Goal: Transaction & Acquisition: Obtain resource

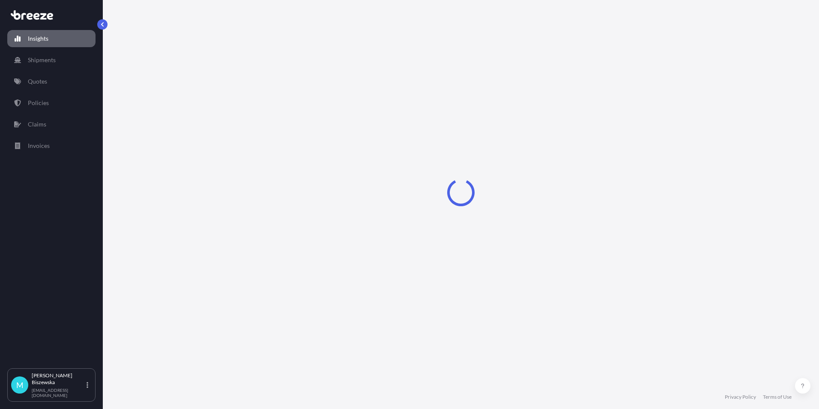
select select "2025"
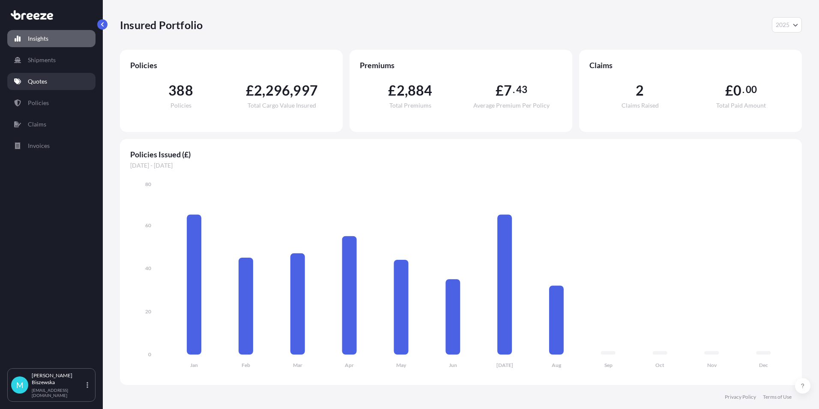
click at [46, 79] on p "Quotes" at bounding box center [37, 81] width 19 height 9
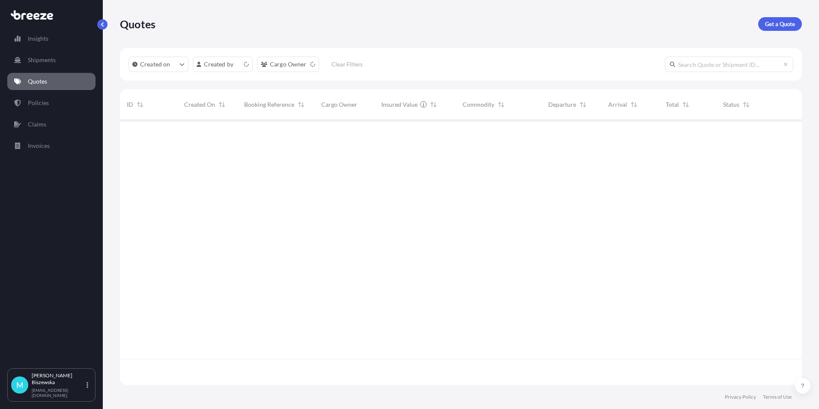
scroll to position [263, 676]
click at [772, 25] on p "Get a Quote" at bounding box center [780, 24] width 30 height 9
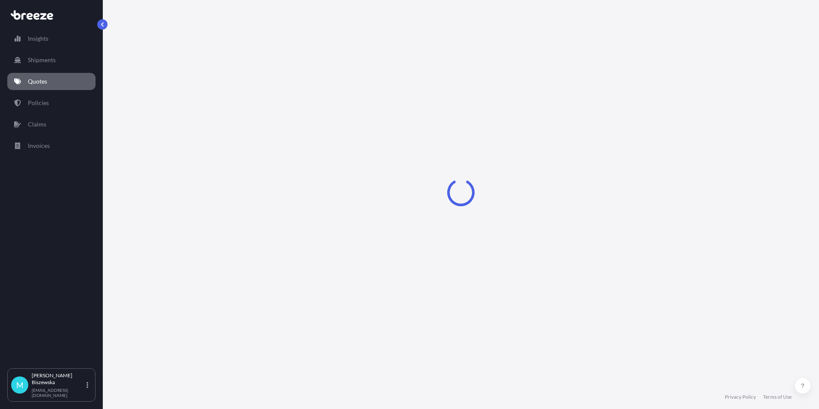
select select "Sea"
select select "1"
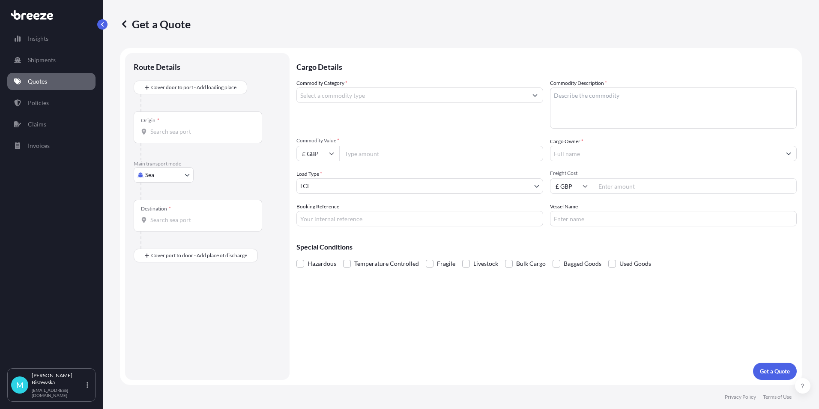
click at [175, 181] on body "Insights Shipments Quotes Policies Claims Invoices M [PERSON_NAME] [PERSON_NAME…" at bounding box center [409, 204] width 819 height 409
click at [166, 223] on div "Road" at bounding box center [163, 227] width 53 height 15
select select "Road"
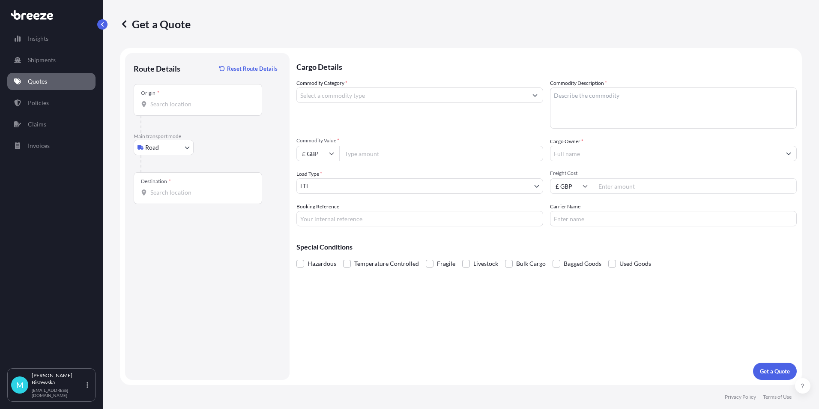
click at [227, 150] on div "Road Sea Air Road Rail" at bounding box center [207, 147] width 147 height 15
click at [160, 105] on input "Origin *" at bounding box center [200, 104] width 101 height 9
paste input "NW1 7AW"
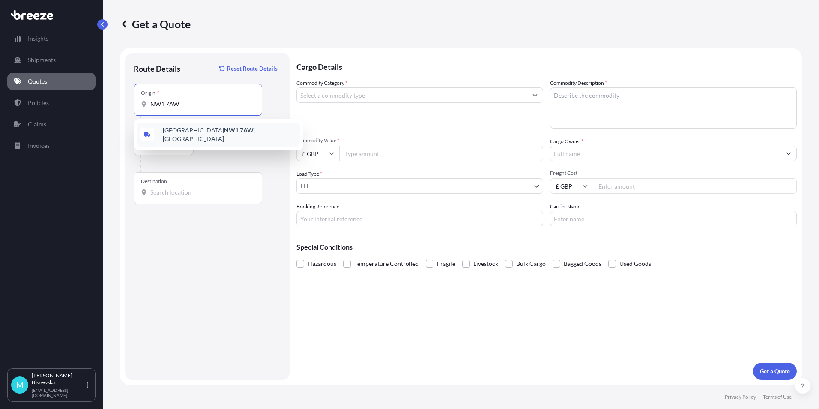
click at [223, 134] on span "London NW1 7AW , [GEOGRAPHIC_DATA]" at bounding box center [230, 134] width 134 height 17
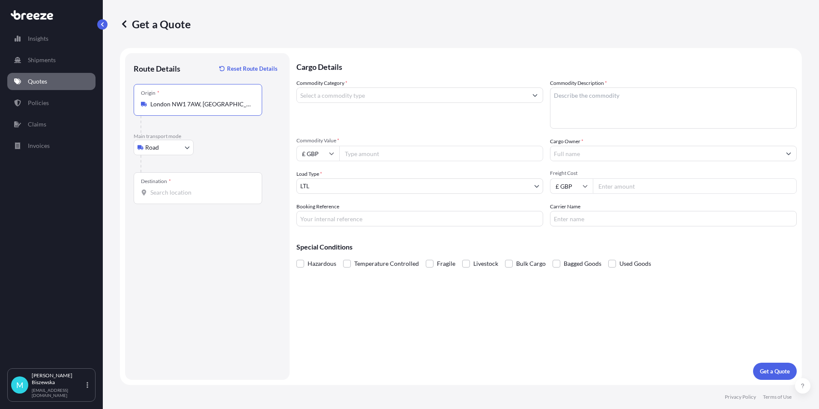
type input "London NW1 7AW, [GEOGRAPHIC_DATA]"
click at [230, 158] on div at bounding box center [211, 163] width 141 height 17
click at [158, 197] on div "Destination *" at bounding box center [198, 188] width 129 height 32
click at [158, 197] on input "Destination *" at bounding box center [200, 192] width 101 height 9
paste input "CR8 5BU"
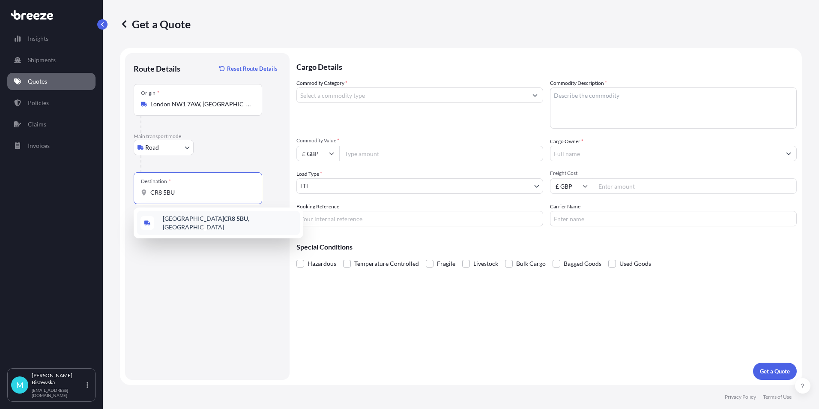
click at [202, 222] on span "[STREET_ADDRESS]" at bounding box center [230, 222] width 134 height 17
type input "[STREET_ADDRESS]"
click at [358, 326] on div "Cargo Details Commodity Category * Commodity Description * Commodity Value * £ …" at bounding box center [546, 216] width 500 height 326
click at [343, 98] on input "Commodity Category *" at bounding box center [412, 94] width 230 height 15
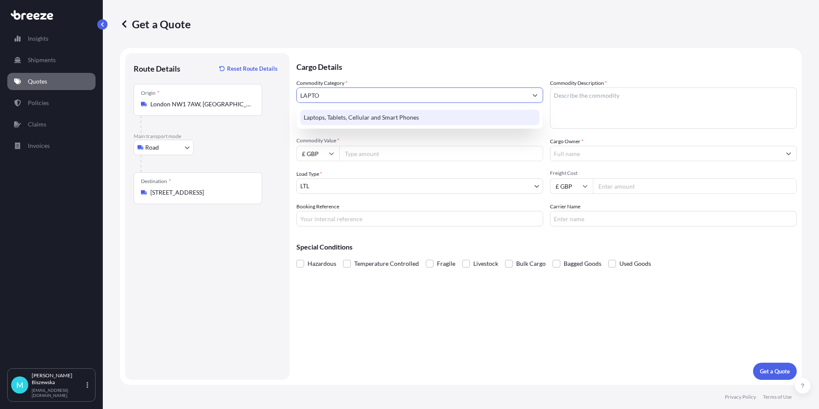
click at [340, 112] on div "Laptops, Tablets, Cellular and Smart Phones" at bounding box center [419, 117] width 239 height 15
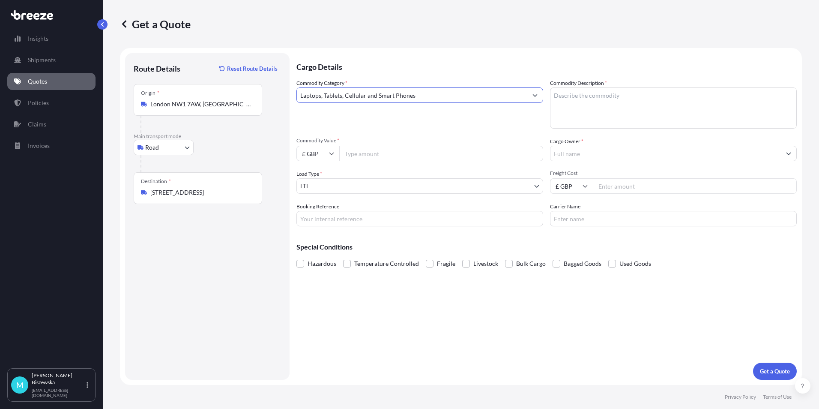
type input "Laptops, Tablets, Cellular and Smart Phones"
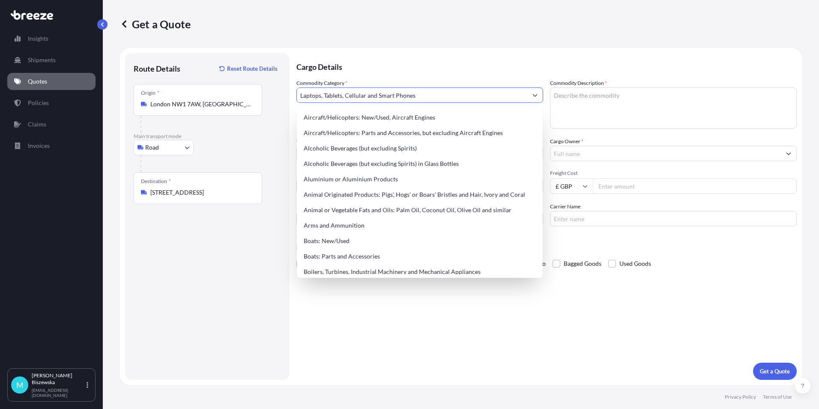
click at [362, 54] on p "Cargo Details" at bounding box center [546, 66] width 500 height 26
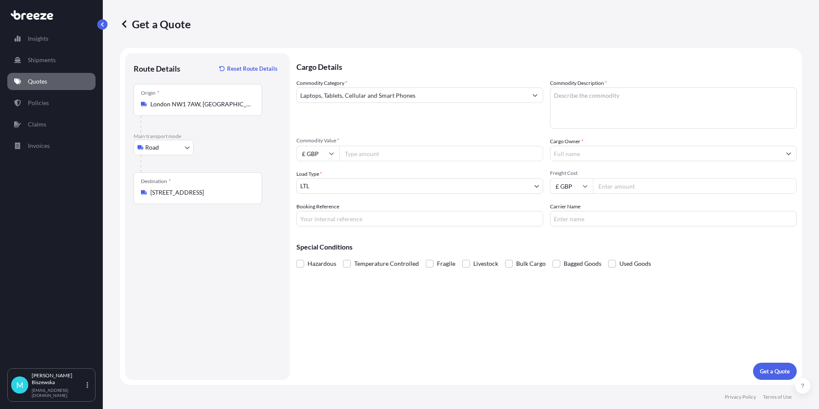
click at [374, 153] on input "Commodity Value *" at bounding box center [441, 153] width 204 height 15
type input "1500"
click at [381, 122] on div "Commodity Category * Laptops, Tablets, Cellular and Smart Phones" at bounding box center [419, 104] width 247 height 50
click at [315, 215] on input "Booking Reference" at bounding box center [419, 218] width 247 height 15
paste input "2214115"
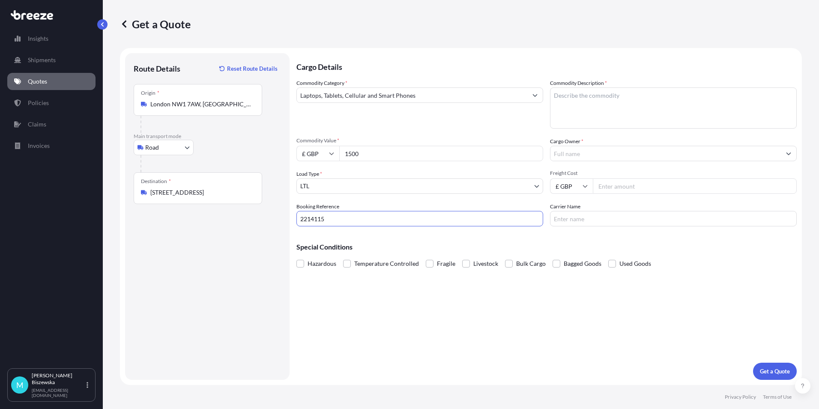
type input "2214115"
click at [368, 305] on div "Cargo Details Commodity Category * Laptops, Tablets, Cellular and Smart Phones …" at bounding box center [546, 216] width 500 height 326
click at [581, 98] on textarea "Commodity Description *" at bounding box center [673, 107] width 247 height 41
paste textarea "LAPTOP"
type textarea "LAPTOP"
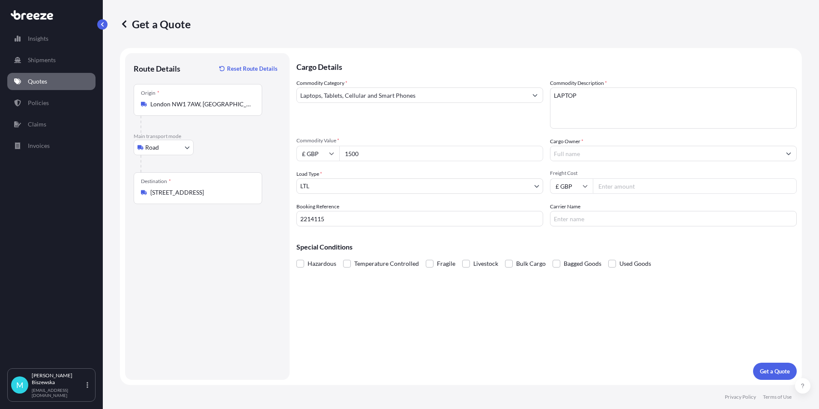
click at [513, 134] on div "Commodity Category * Laptops, Tablets, Cellular and Smart Phones Commodity Desc…" at bounding box center [546, 152] width 500 height 147
click at [590, 151] on input "Cargo Owner *" at bounding box center [665, 153] width 230 height 15
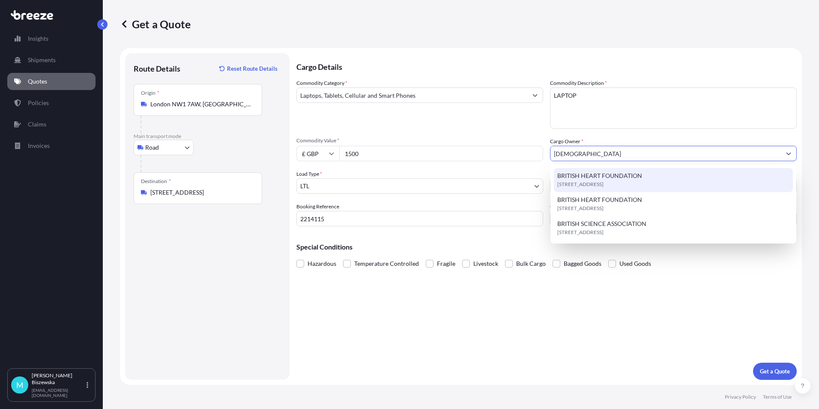
click at [595, 182] on span "[STREET_ADDRESS]" at bounding box center [580, 184] width 46 height 9
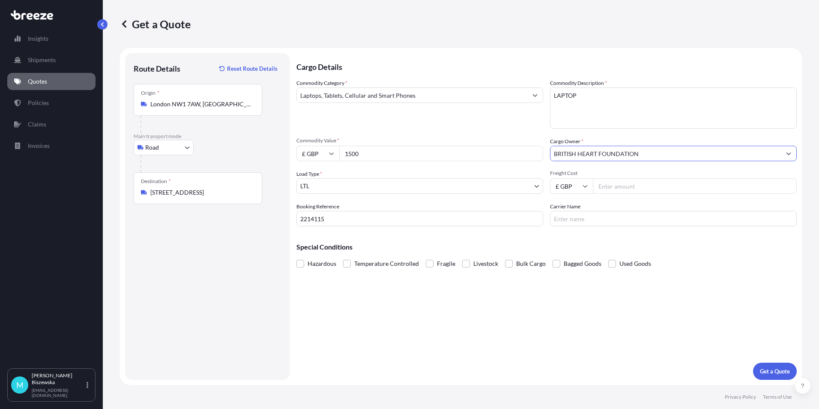
type input "BRITISH HEART FOUNDATION"
click at [531, 133] on div "Commodity Category * Laptops, Tablets, Cellular and Smart Phones Commodity Desc…" at bounding box center [546, 152] width 500 height 147
click at [615, 186] on input "Freight Cost" at bounding box center [695, 185] width 204 height 15
type input "28.32"
click at [590, 239] on div "Special Conditions Hazardous Temperature Controlled Fragile Livestock Bulk Carg…" at bounding box center [546, 251] width 500 height 37
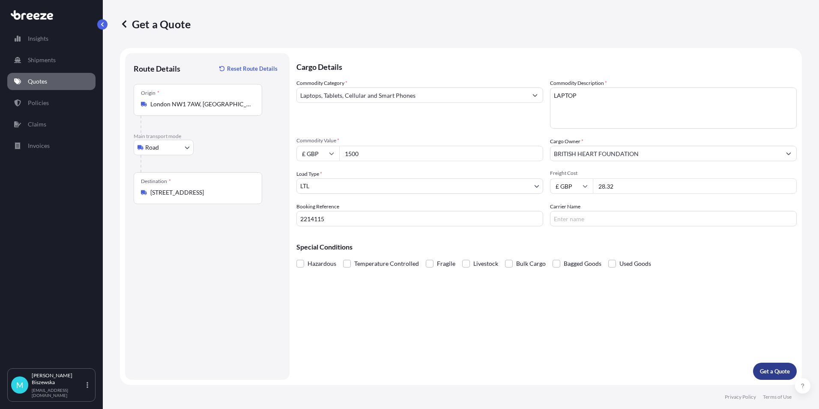
click at [782, 365] on button "Get a Quote" at bounding box center [775, 370] width 44 height 17
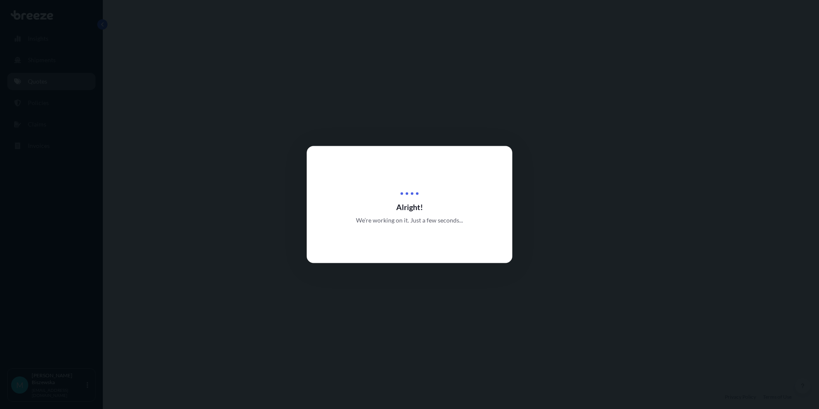
select select "Road"
select select "1"
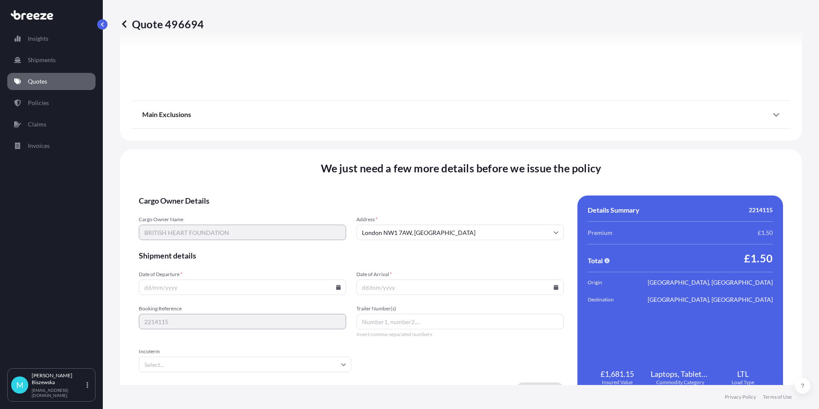
scroll to position [951, 0]
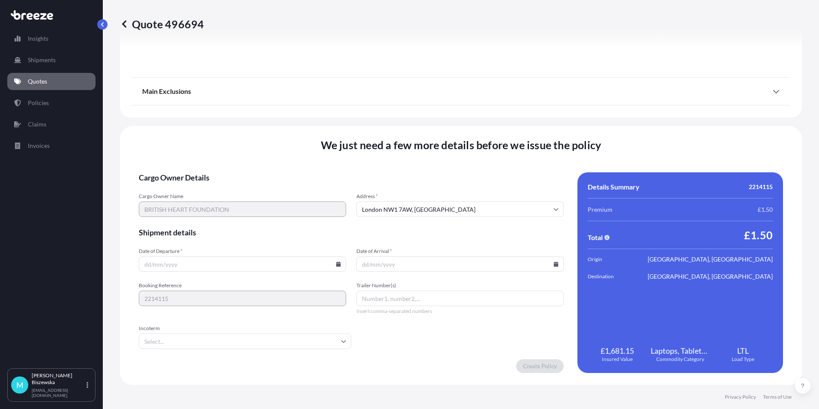
click at [332, 264] on input "Date of Departure *" at bounding box center [242, 263] width 207 height 15
click at [336, 263] on icon at bounding box center [338, 263] width 5 height 5
click at [223, 185] on button "13" at bounding box center [222, 188] width 14 height 14
type input "[DATE]"
click at [553, 263] on icon at bounding box center [555, 263] width 5 height 5
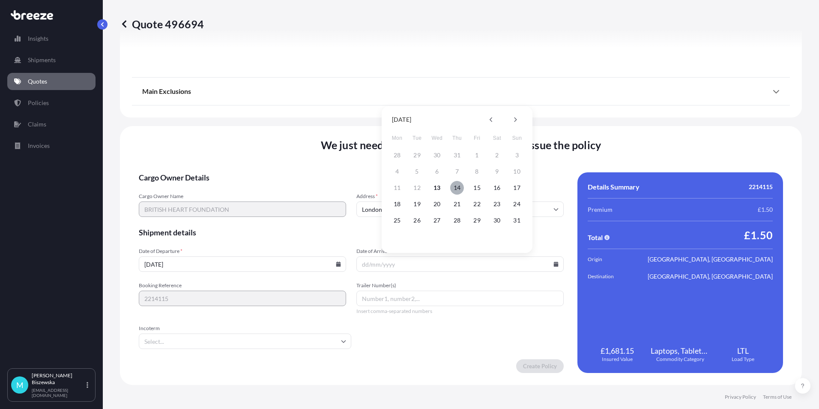
click at [456, 184] on button "14" at bounding box center [457, 188] width 14 height 14
type input "[DATE]"
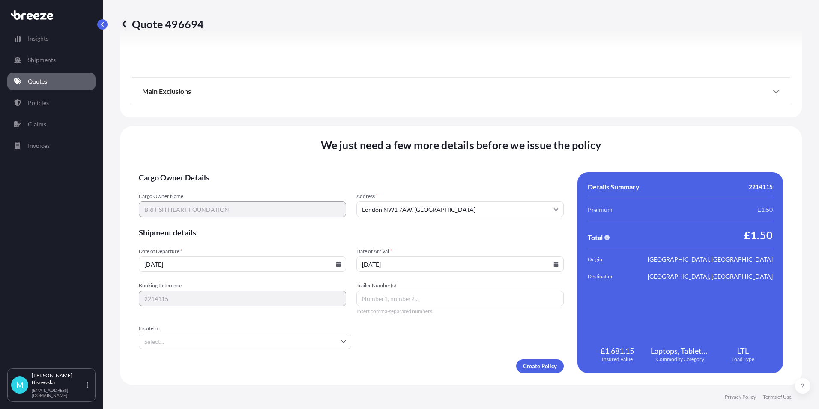
click at [430, 340] on form "Cargo Owner Details Cargo Owner Name BRITISH HEART FOUNDATION Address * [GEOGRA…" at bounding box center [351, 272] width 425 height 200
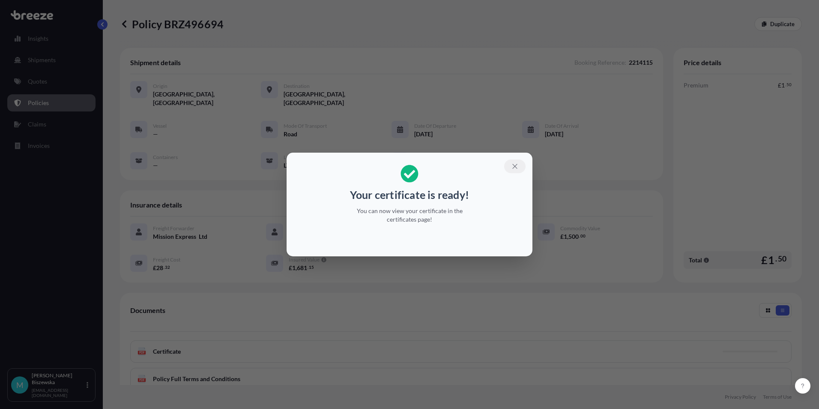
click at [514, 164] on icon "button" at bounding box center [515, 166] width 8 height 8
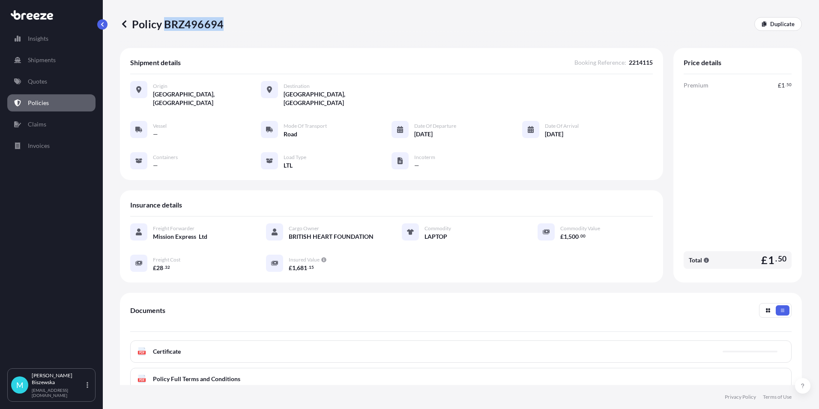
drag, startPoint x: 163, startPoint y: 24, endPoint x: 221, endPoint y: 23, distance: 57.4
click at [221, 23] on p "Policy BRZ496694" at bounding box center [172, 24] width 104 height 14
drag, startPoint x: 221, startPoint y: 23, endPoint x: 208, endPoint y: 24, distance: 12.9
copy p "BRZ496694"
click at [46, 85] on p "Quotes" at bounding box center [37, 81] width 19 height 9
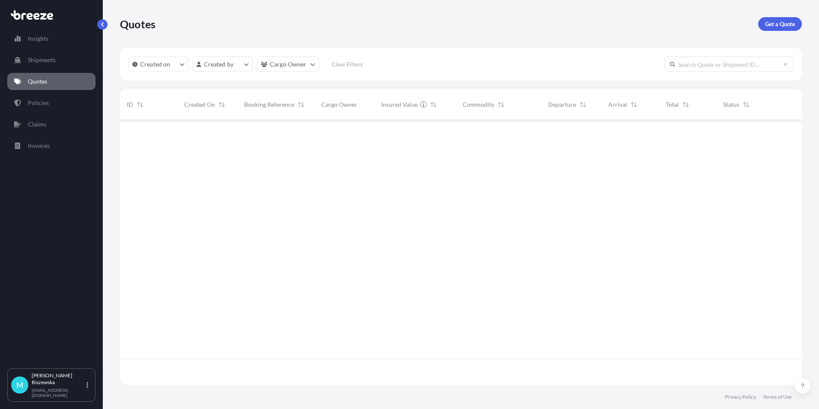
scroll to position [263, 676]
click at [774, 22] on p "Get a Quote" at bounding box center [780, 24] width 30 height 9
select select "Sea"
select select "1"
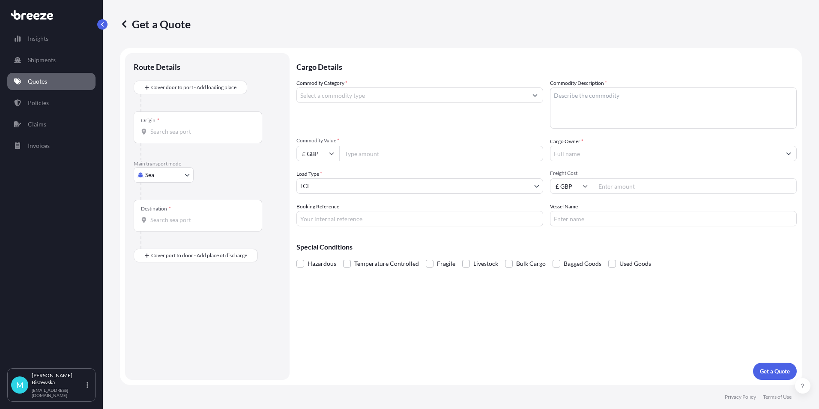
click at [164, 178] on body "Insights Shipments Quotes Policies Claims Invoices M [PERSON_NAME] [PERSON_NAME…" at bounding box center [409, 204] width 819 height 409
click at [167, 230] on div "Road" at bounding box center [163, 227] width 53 height 15
select select "Road"
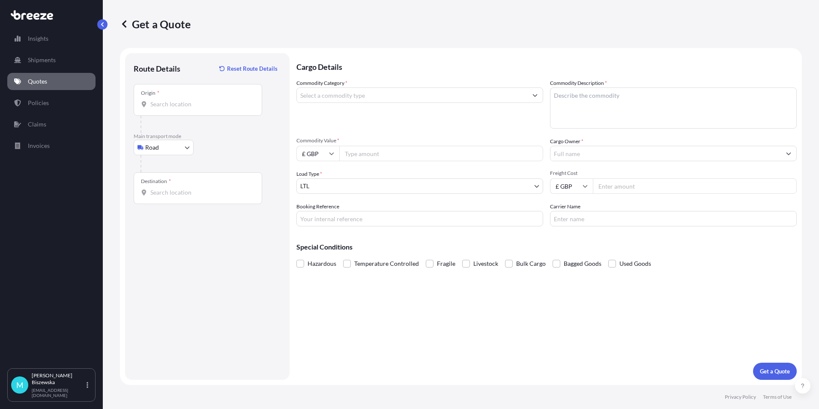
click at [226, 146] on div "Road Sea Air Road Rail" at bounding box center [207, 147] width 147 height 15
click at [153, 105] on input "Origin *" at bounding box center [200, 104] width 101 height 9
paste input "NW1 7AW"
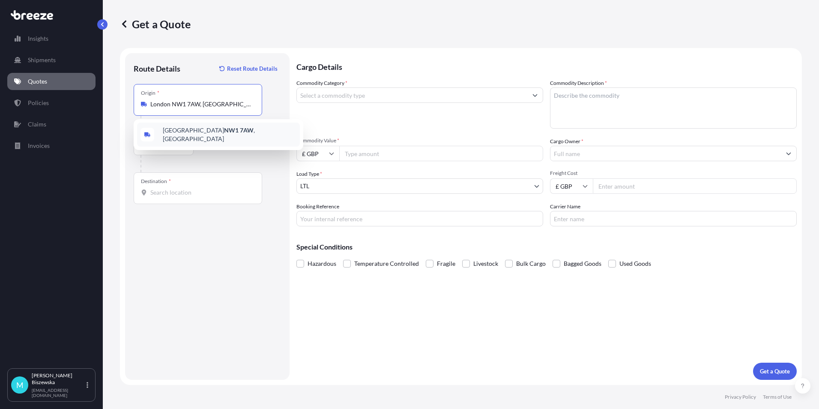
type input "London NW1 7AW, [GEOGRAPHIC_DATA]"
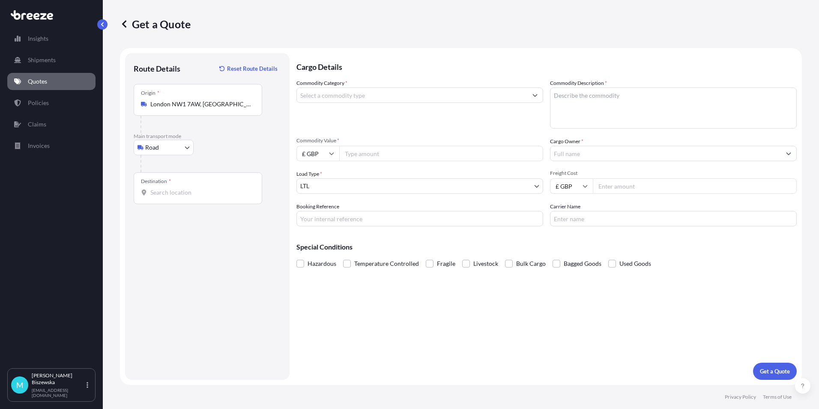
drag, startPoint x: 227, startPoint y: 160, endPoint x: 250, endPoint y: 4, distance: 157.9
click at [228, 161] on div at bounding box center [211, 163] width 141 height 17
click at [166, 191] on input "Destination *" at bounding box center [200, 192] width 101 height 9
paste input "S7 1PF"
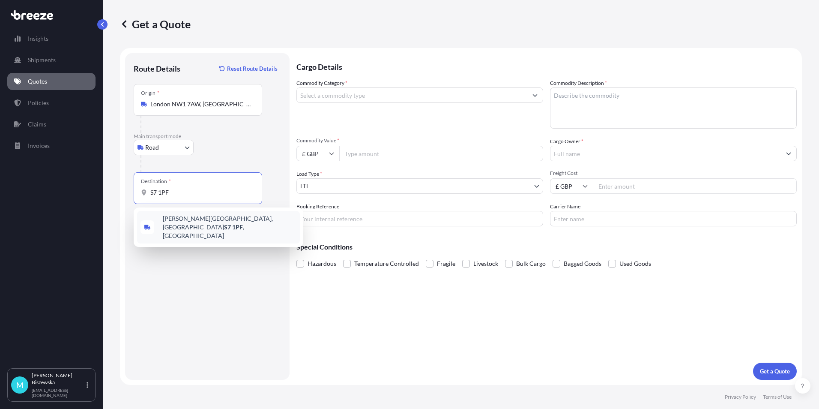
click at [207, 224] on span "[PERSON_NAME][STREET_ADDRESS]" at bounding box center [230, 227] width 134 height 26
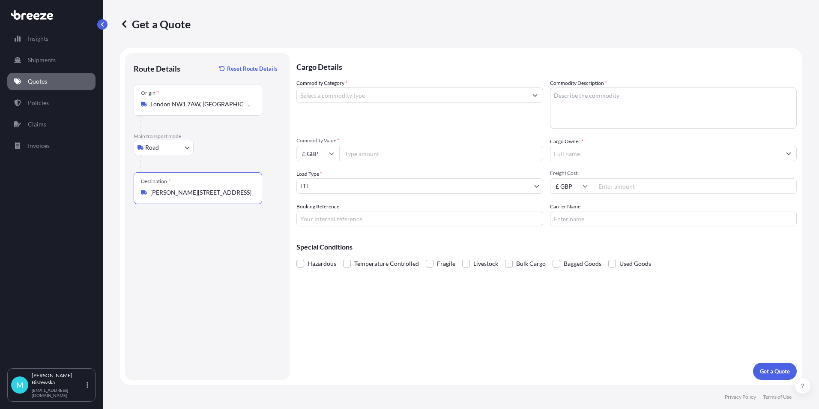
type input "[PERSON_NAME][STREET_ADDRESS]"
click at [362, 320] on div "Cargo Details Commodity Category * Commodity Description * Commodity Value * £ …" at bounding box center [546, 216] width 500 height 326
click at [350, 92] on input "Commodity Category *" at bounding box center [412, 94] width 230 height 15
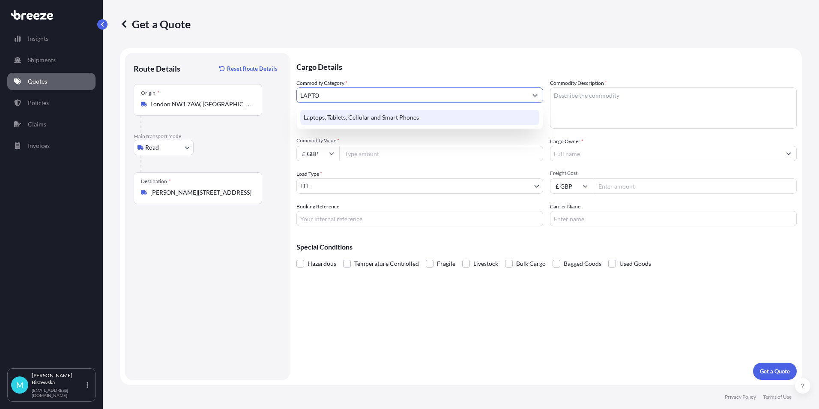
click at [346, 112] on div "Laptops, Tablets, Cellular and Smart Phones" at bounding box center [419, 117] width 239 height 15
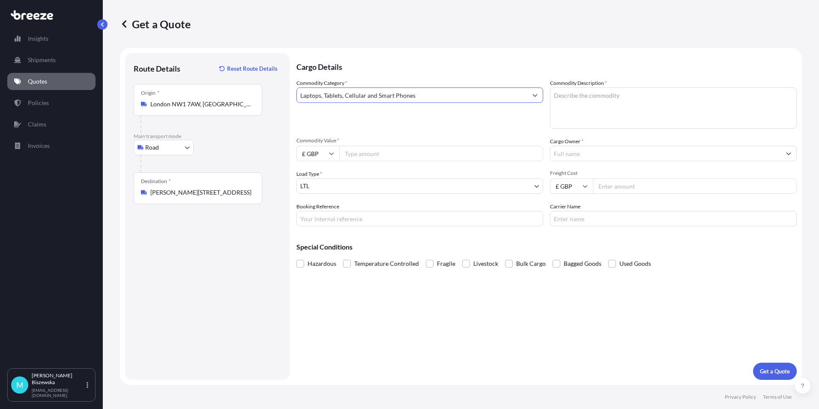
type input "Laptops, Tablets, Cellular and Smart Phones"
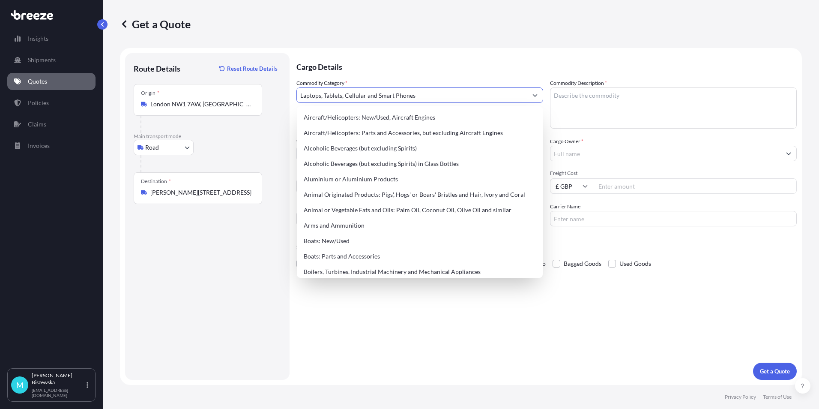
click at [383, 70] on p "Cargo Details" at bounding box center [546, 66] width 500 height 26
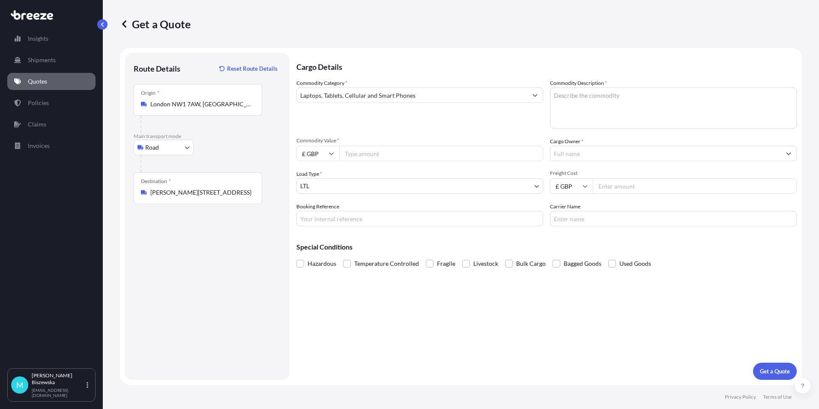
click at [386, 155] on input "Commodity Value *" at bounding box center [441, 153] width 204 height 15
type input "1500"
click at [391, 123] on div "Commodity Category * Laptops, Tablets, Cellular and Smart Phones" at bounding box center [419, 104] width 247 height 50
click at [324, 217] on input "Booking Reference" at bounding box center [419, 218] width 247 height 15
paste input "2214126"
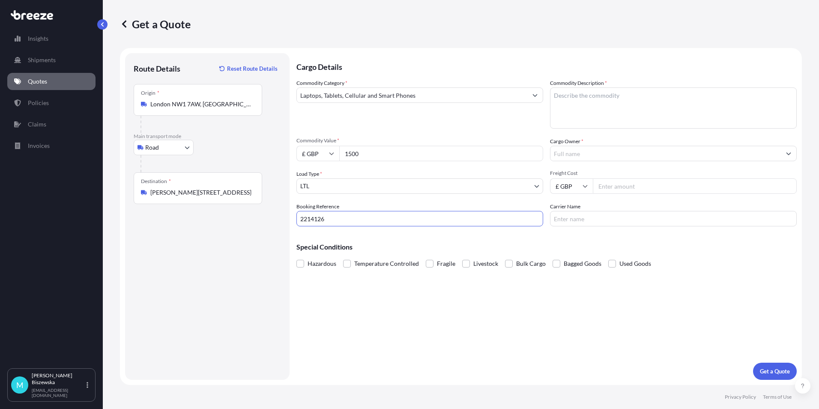
type input "2214126"
click at [370, 300] on div "Cargo Details Commodity Category * Laptops, Tablets, Cellular and Smart Phones …" at bounding box center [546, 216] width 500 height 326
click at [564, 102] on textarea "Commodity Description *" at bounding box center [673, 107] width 247 height 41
paste textarea "LAPTOP"
type textarea "LAPTOP"
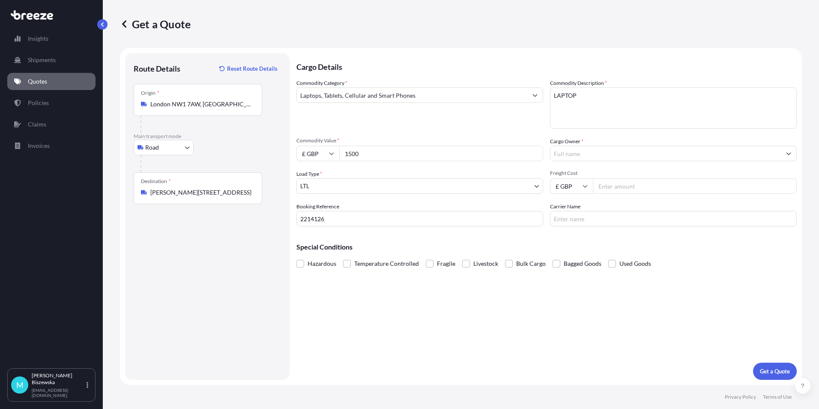
click at [499, 114] on div "Commodity Category * Laptops, Tablets, Cellular and Smart Phones" at bounding box center [419, 104] width 247 height 50
click at [577, 152] on input "Cargo Owner *" at bounding box center [665, 153] width 230 height 15
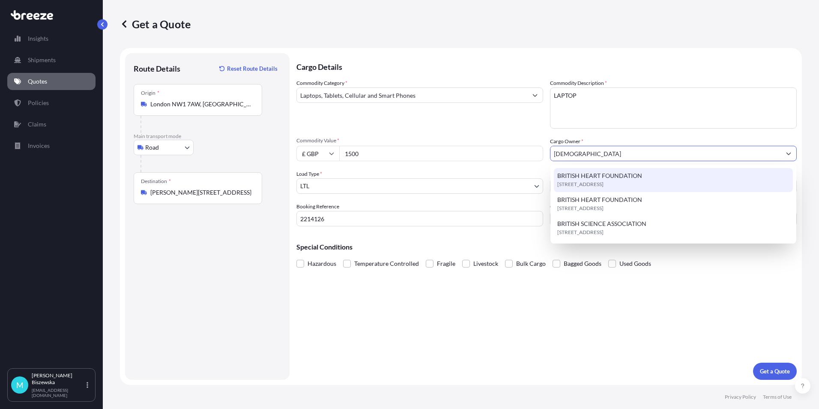
click at [585, 177] on span "BRITISH HEART FOUNDATION" at bounding box center [599, 175] width 85 height 9
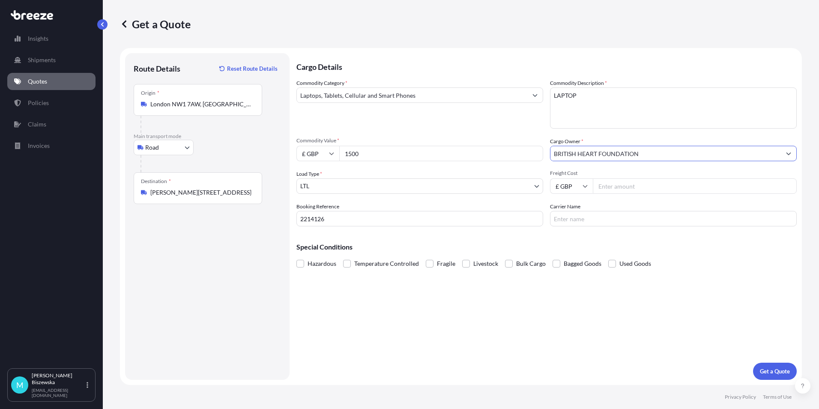
type input "BRITISH HEART FOUNDATION"
click at [515, 123] on div "Commodity Category * Laptops, Tablets, Cellular and Smart Phones" at bounding box center [419, 104] width 247 height 50
click at [613, 185] on input "Freight Cost" at bounding box center [695, 185] width 204 height 15
type input "14.97"
click at [590, 245] on p "Special Conditions" at bounding box center [546, 246] width 500 height 7
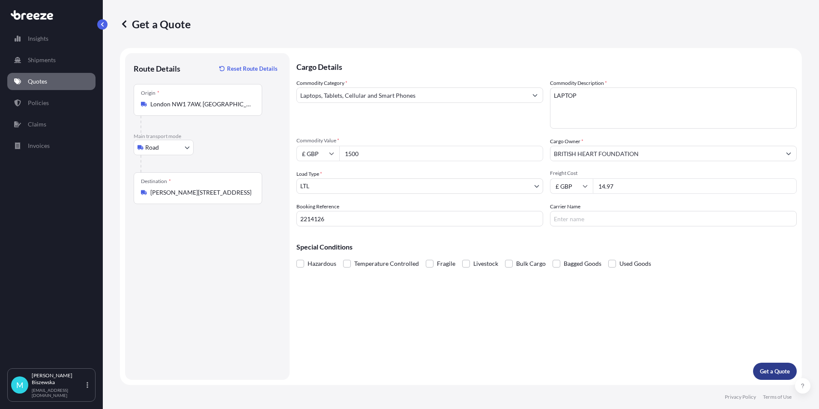
click at [772, 367] on p "Get a Quote" at bounding box center [775, 371] width 30 height 9
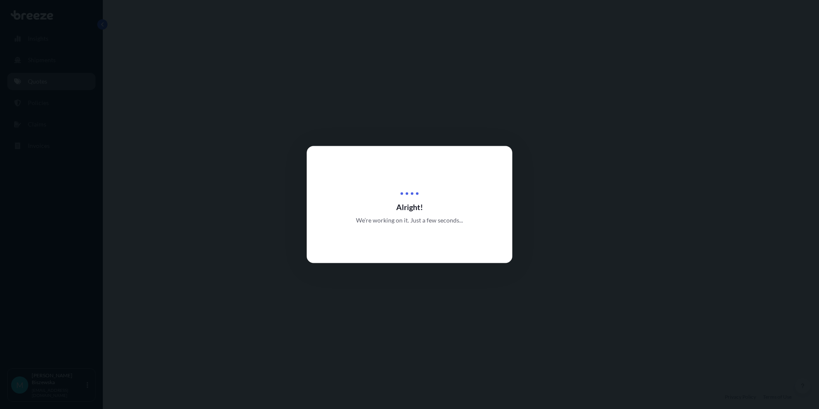
select select "Road"
select select "1"
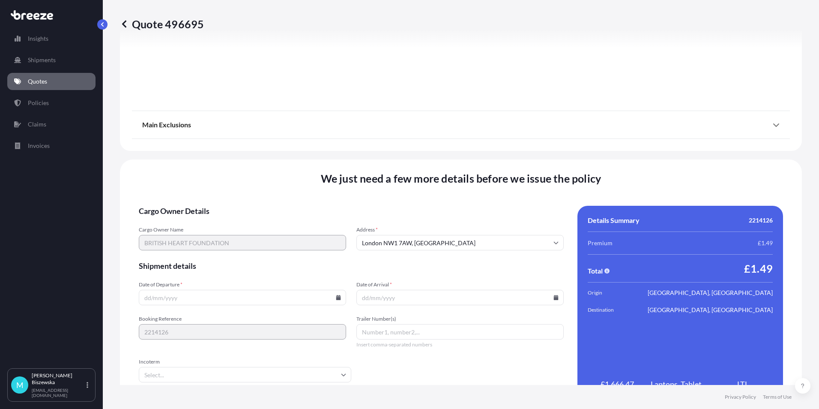
scroll to position [951, 0]
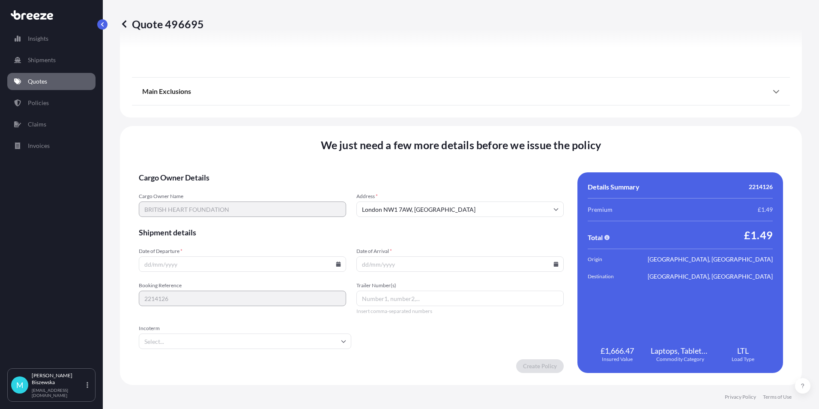
click at [336, 264] on icon at bounding box center [338, 263] width 5 height 5
click at [219, 188] on button "13" at bounding box center [222, 188] width 14 height 14
type input "[DATE]"
click at [554, 264] on icon at bounding box center [556, 263] width 5 height 5
click at [457, 188] on button "14" at bounding box center [457, 188] width 14 height 14
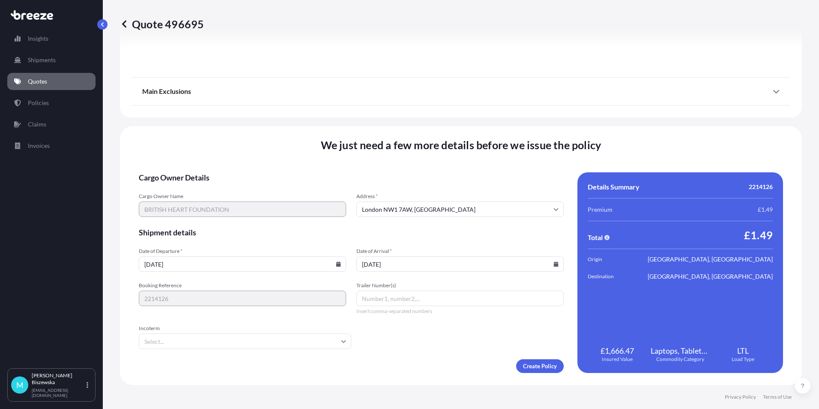
type input "[DATE]"
click at [432, 346] on form "Cargo Owner Details Cargo Owner Name BRITISH HEART FOUNDATION Address * [GEOGRA…" at bounding box center [351, 272] width 425 height 200
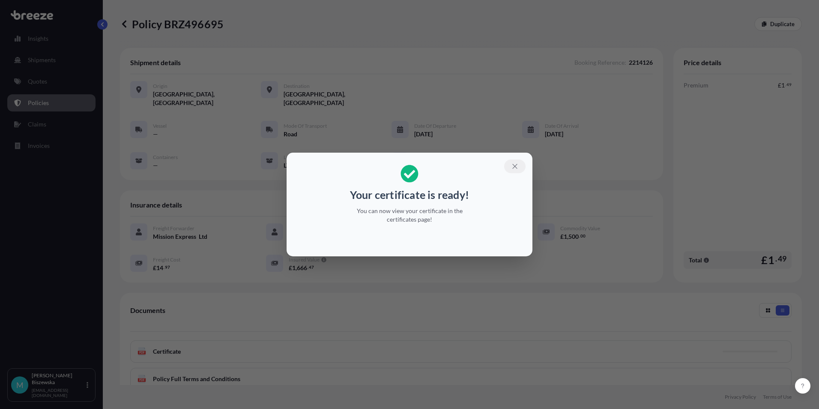
click at [513, 164] on icon "button" at bounding box center [515, 166] width 8 height 8
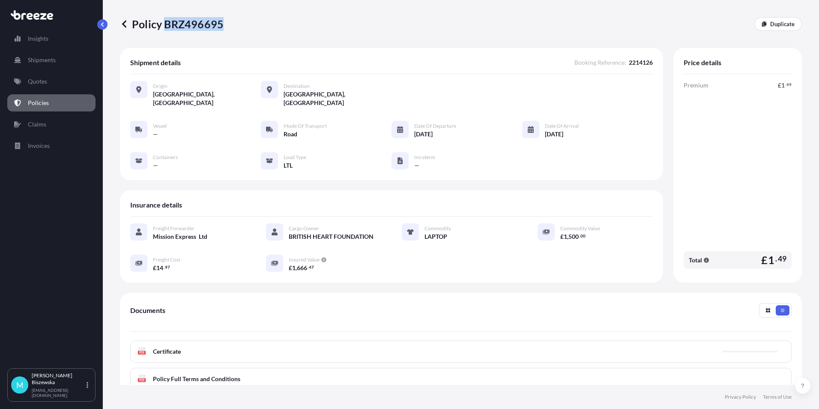
drag, startPoint x: 164, startPoint y: 24, endPoint x: 220, endPoint y: 24, distance: 56.1
click at [220, 24] on p "Policy BRZ496695" at bounding box center [172, 24] width 104 height 14
drag, startPoint x: 220, startPoint y: 24, endPoint x: 210, endPoint y: 21, distance: 10.2
copy p "BRZ496695"
click at [52, 78] on link "Quotes" at bounding box center [51, 81] width 88 height 17
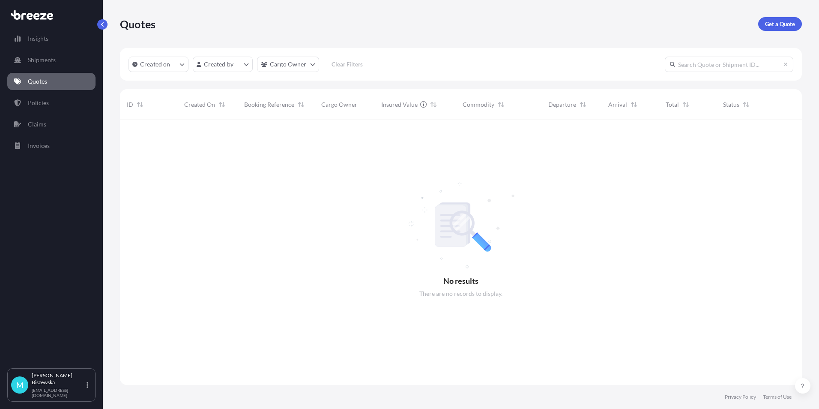
scroll to position [263, 676]
click at [776, 24] on p "Get a Quote" at bounding box center [780, 24] width 30 height 9
select select "Sea"
select select "1"
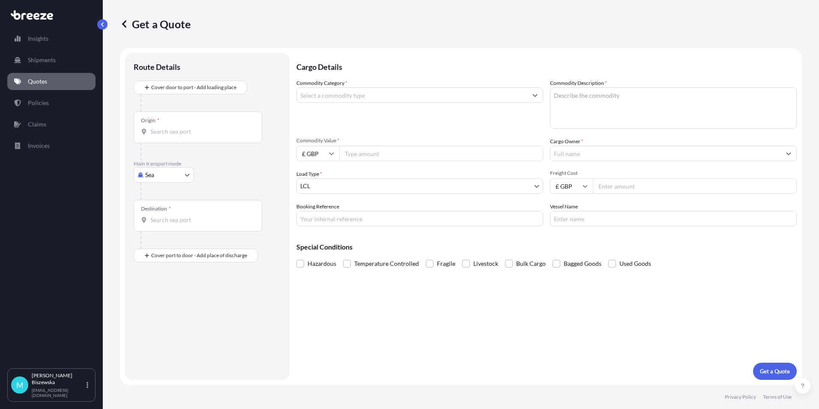
click at [175, 171] on body "Insights Shipments Quotes Policies Claims Invoices M [PERSON_NAME] [PERSON_NAME…" at bounding box center [409, 204] width 819 height 409
click at [172, 227] on div "Road" at bounding box center [163, 227] width 53 height 15
select select "Road"
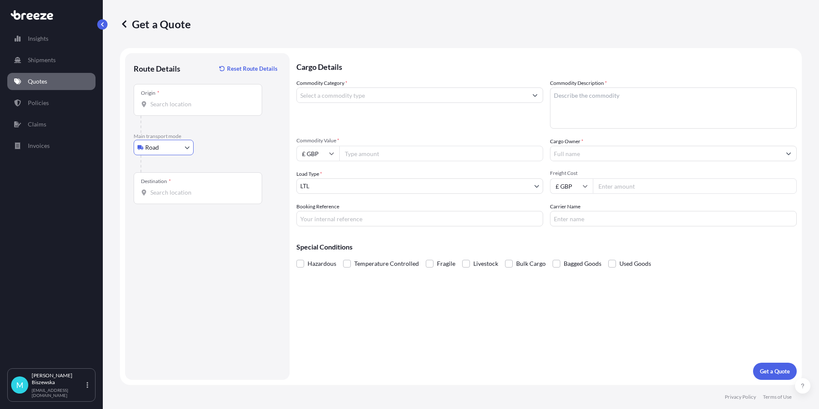
click at [230, 143] on div "Road Sea Air Road Rail" at bounding box center [207, 147] width 147 height 15
click at [154, 105] on input "Origin *" at bounding box center [200, 104] width 101 height 9
paste input "NW1 7AW"
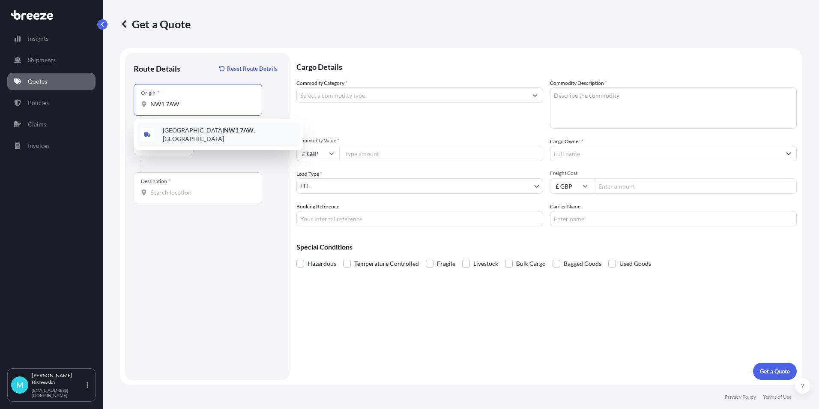
click at [220, 138] on div "London NW1 7AW , [GEOGRAPHIC_DATA]" at bounding box center [218, 135] width 163 height 24
type input "London NW1 7AW, [GEOGRAPHIC_DATA]"
click at [249, 154] on div "Road Sea Air Road Rail" at bounding box center [207, 147] width 147 height 15
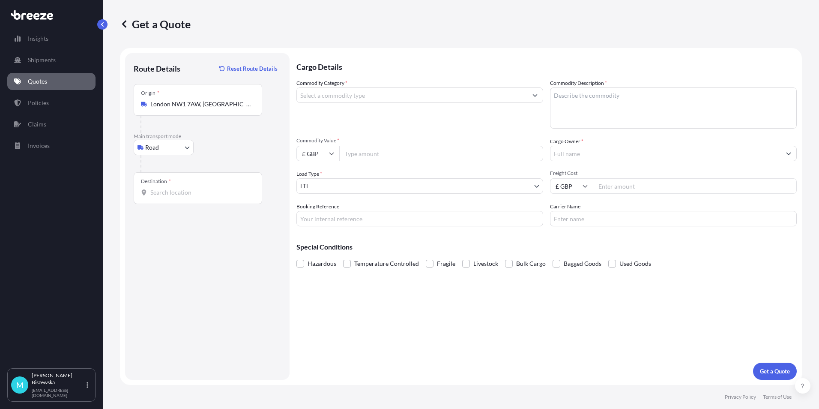
click at [158, 197] on div "Destination *" at bounding box center [198, 188] width 129 height 32
click at [158, 197] on input "Destination *" at bounding box center [200, 192] width 101 height 9
paste input "FK4 1HS"
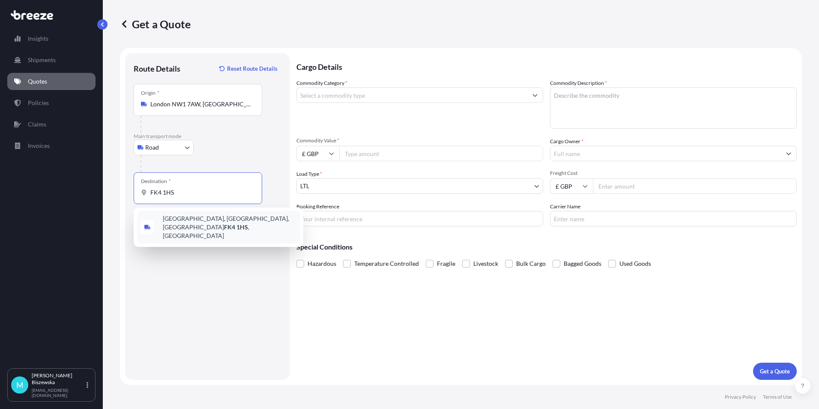
click at [200, 219] on span "[STREET_ADDRESS]" at bounding box center [230, 227] width 134 height 26
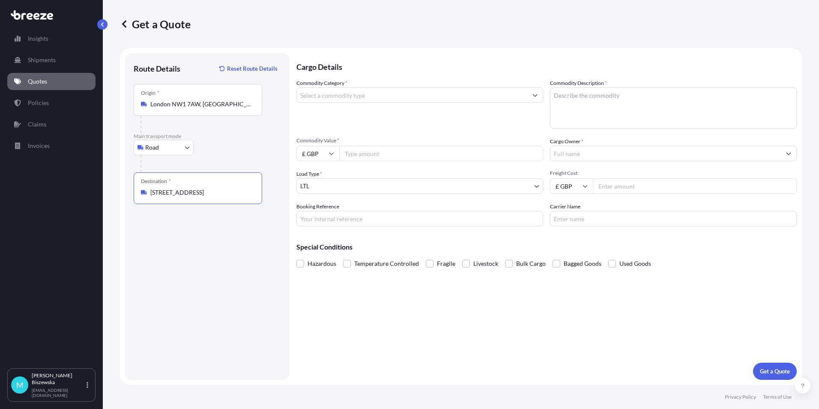
type input "[STREET_ADDRESS]"
click at [359, 308] on div "Cargo Details Commodity Category * Commodity Description * Commodity Value * £ …" at bounding box center [546, 216] width 500 height 326
click at [376, 95] on input "Commodity Category *" at bounding box center [412, 94] width 230 height 15
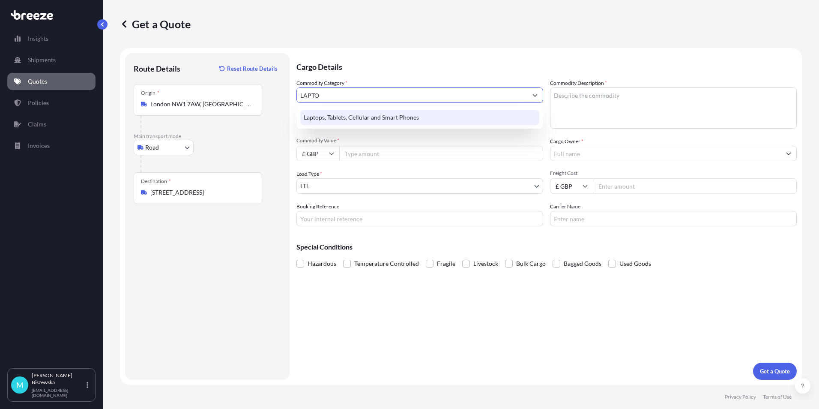
click at [380, 117] on div "Laptops, Tablets, Cellular and Smart Phones" at bounding box center [419, 117] width 239 height 15
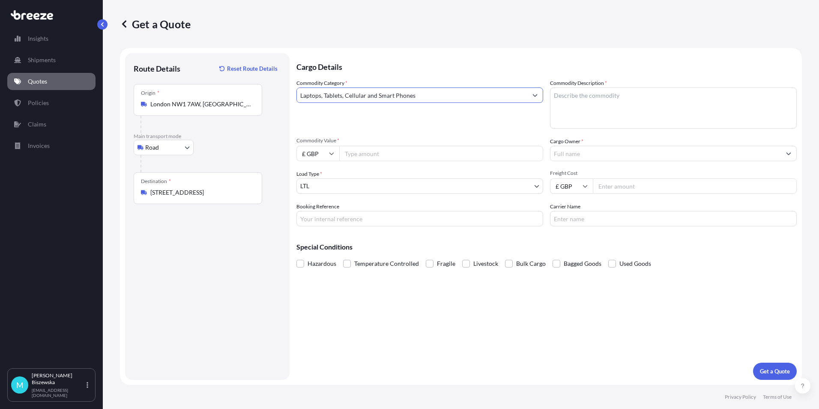
type input "Laptops, Tablets, Cellular and Smart Phones"
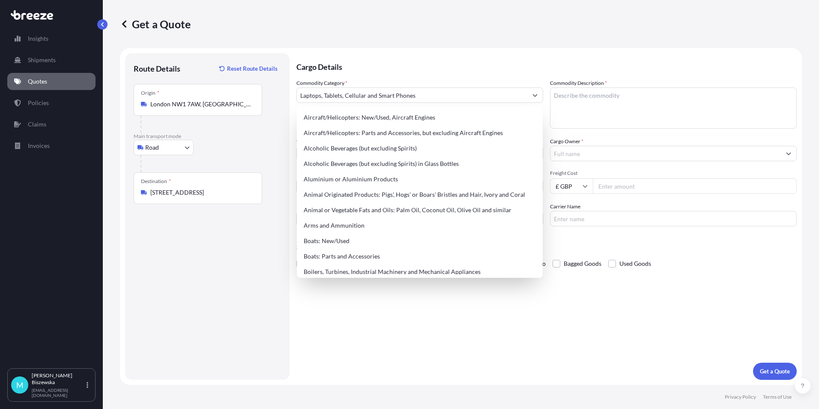
click at [371, 66] on p "Cargo Details" at bounding box center [546, 66] width 500 height 26
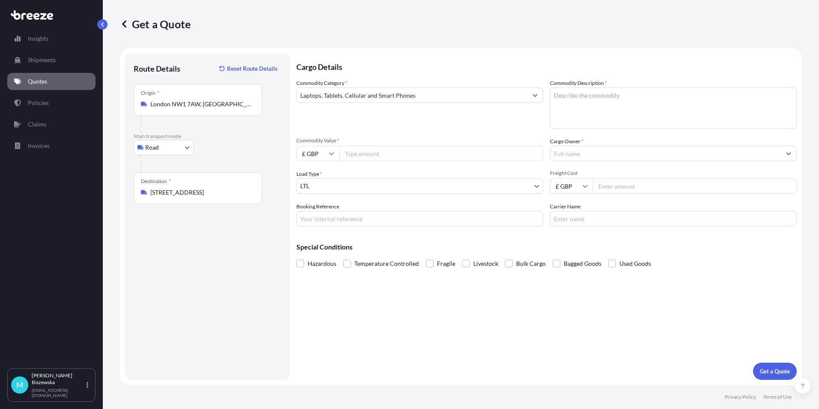
click at [370, 152] on input "Commodity Value *" at bounding box center [441, 153] width 204 height 15
type input "1500"
click at [383, 126] on div "Commodity Category * Laptops, Tablets, Cellular and Smart Phones" at bounding box center [419, 104] width 247 height 50
click at [321, 222] on input "Booking Reference" at bounding box center [419, 218] width 247 height 15
paste input "2214018"
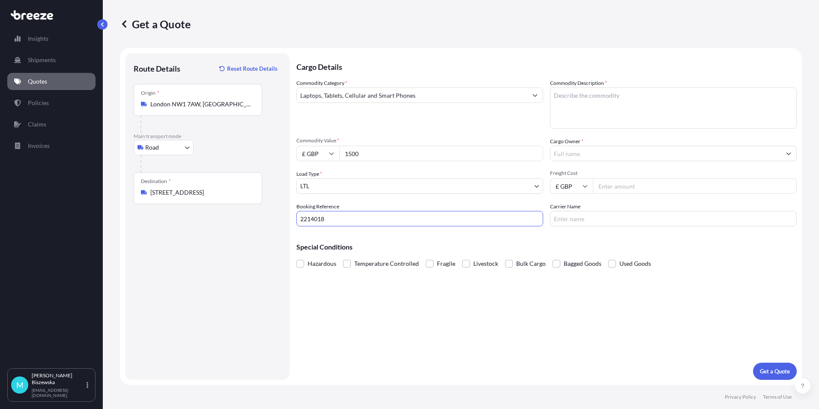
type input "2214018"
click at [379, 305] on div "Cargo Details Commodity Category * Laptops, Tablets, Cellular and Smart Phones …" at bounding box center [546, 216] width 500 height 326
click at [557, 97] on textarea "Commodity Description *" at bounding box center [673, 107] width 247 height 41
paste textarea "LAPTOP"
type textarea "LAPTOP"
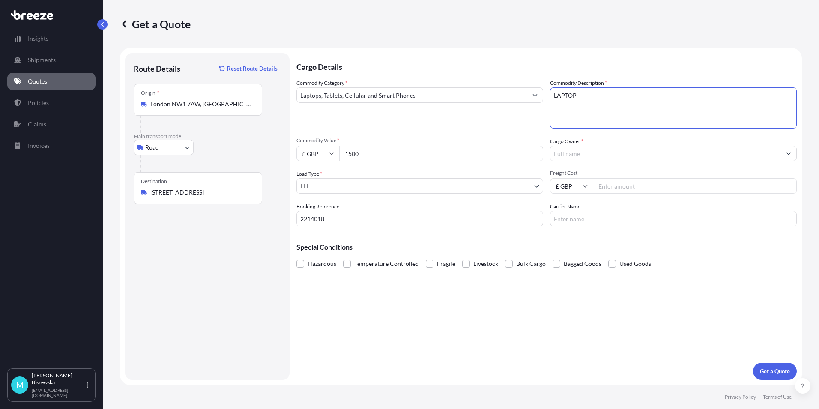
click at [518, 120] on div "Commodity Category * Laptops, Tablets, Cellular and Smart Phones" at bounding box center [419, 104] width 247 height 50
click at [577, 154] on input "Cargo Owner *" at bounding box center [665, 153] width 230 height 15
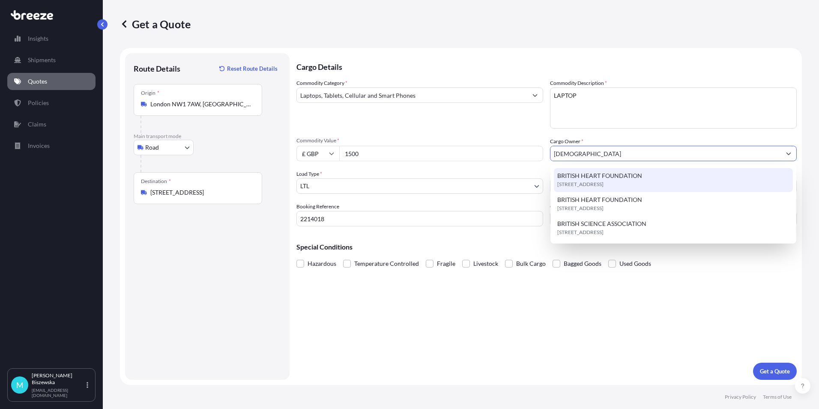
click at [598, 174] on span "BRITISH HEART FOUNDATION" at bounding box center [599, 175] width 85 height 9
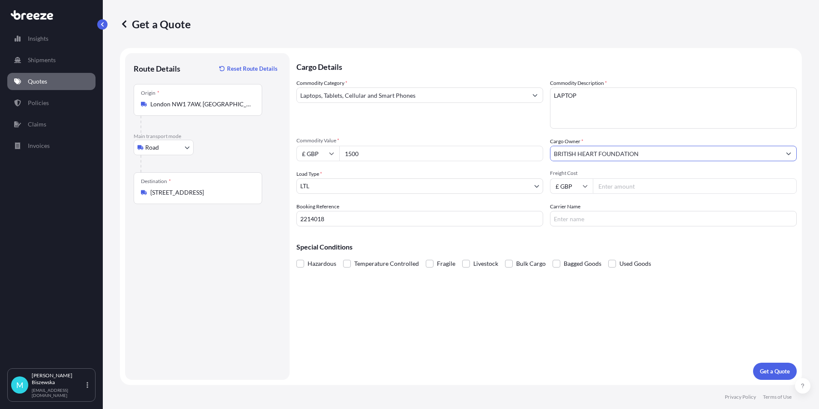
type input "BRITISH HEART FOUNDATION"
click at [601, 185] on input "Freight Cost" at bounding box center [695, 185] width 204 height 15
type input "14.97"
click at [592, 232] on div "Cargo Details Commodity Category * Laptops, Tablets, Cellular and Smart Phones …" at bounding box center [546, 216] width 500 height 326
click at [768, 366] on button "Get a Quote" at bounding box center [775, 370] width 44 height 17
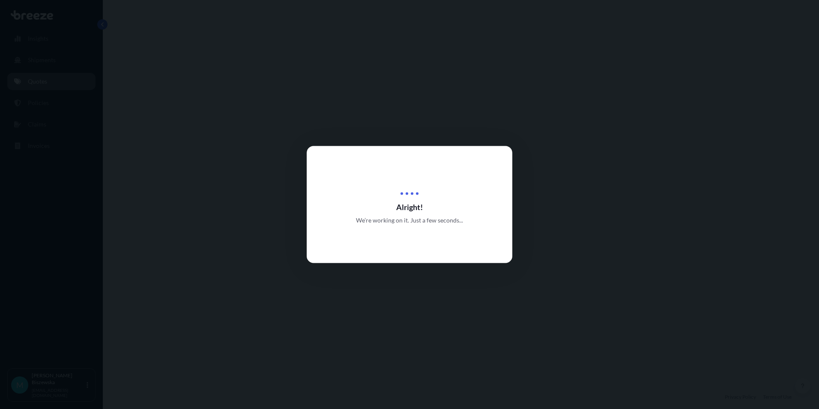
select select "Road"
select select "1"
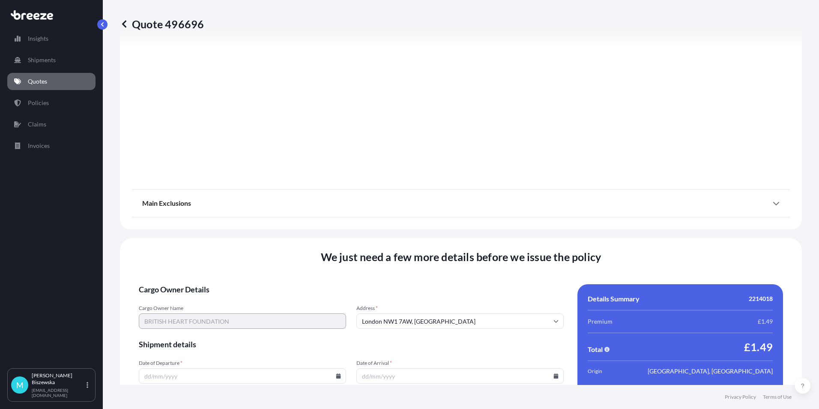
scroll to position [951, 0]
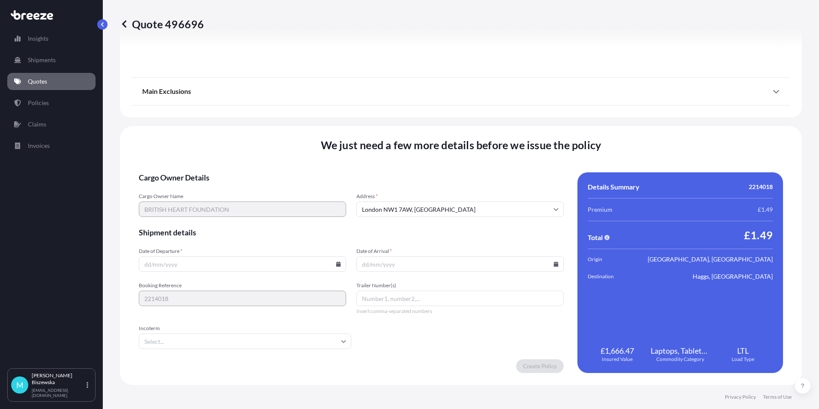
click at [338, 263] on icon at bounding box center [338, 263] width 5 height 5
click at [239, 187] on button "14" at bounding box center [242, 188] width 14 height 14
type input "[DATE]"
click at [554, 264] on icon at bounding box center [556, 263] width 5 height 5
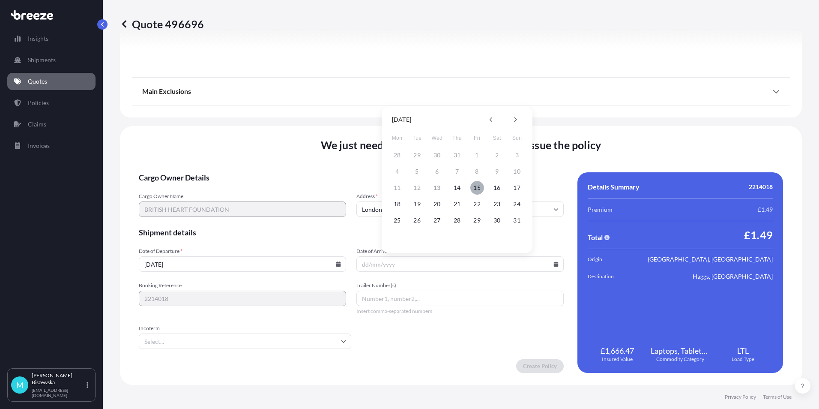
click at [481, 187] on button "15" at bounding box center [477, 188] width 14 height 14
type input "[DATE]"
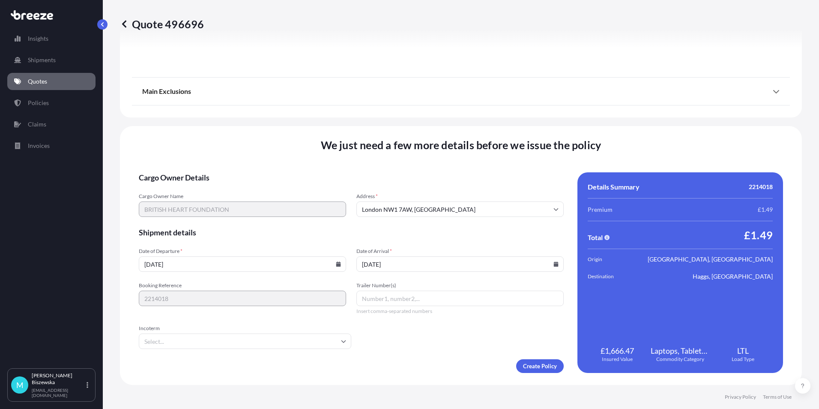
click at [453, 326] on form "Cargo Owner Details Cargo Owner Name BRITISH HEART FOUNDATION Address * [GEOGRA…" at bounding box center [351, 272] width 425 height 200
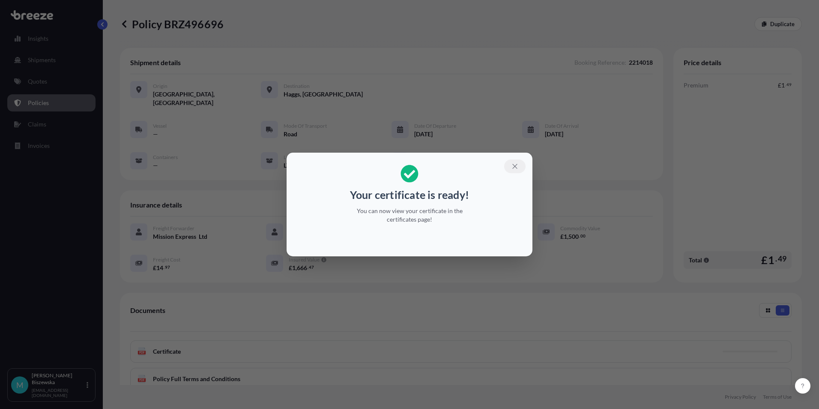
click at [520, 164] on button "button" at bounding box center [514, 166] width 21 height 14
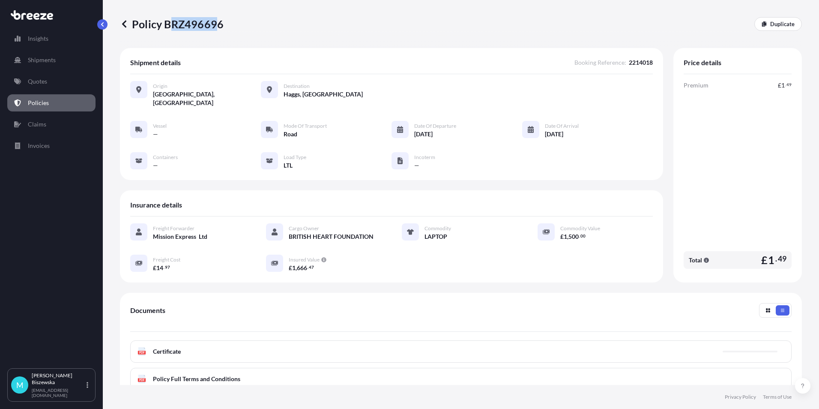
drag, startPoint x: 167, startPoint y: 26, endPoint x: 214, endPoint y: 25, distance: 46.7
click at [214, 25] on p "Policy BRZ496696" at bounding box center [172, 24] width 104 height 14
drag, startPoint x: 214, startPoint y: 25, endPoint x: 182, endPoint y: 35, distance: 33.2
click at [185, 35] on div "Policy BRZ496696 Duplicate" at bounding box center [461, 24] width 682 height 48
drag, startPoint x: 165, startPoint y: 23, endPoint x: 221, endPoint y: 22, distance: 55.7
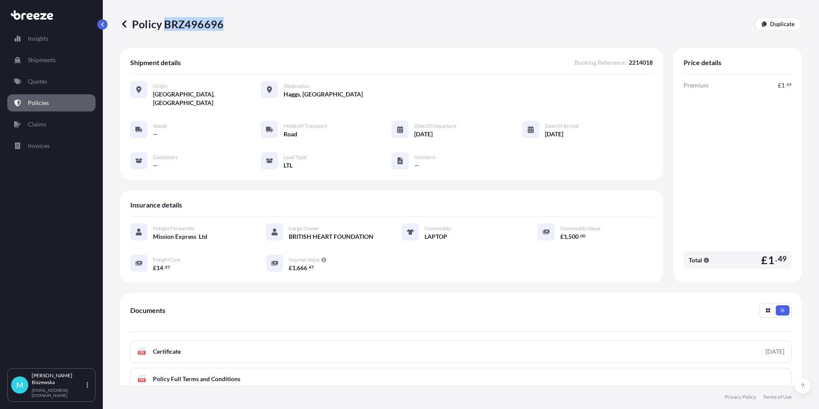
click at [221, 22] on p "Policy BRZ496696" at bounding box center [172, 24] width 104 height 14
drag, startPoint x: 221, startPoint y: 22, endPoint x: 201, endPoint y: 21, distance: 19.3
copy p "BRZ496696"
